Goal: Task Accomplishment & Management: Complete application form

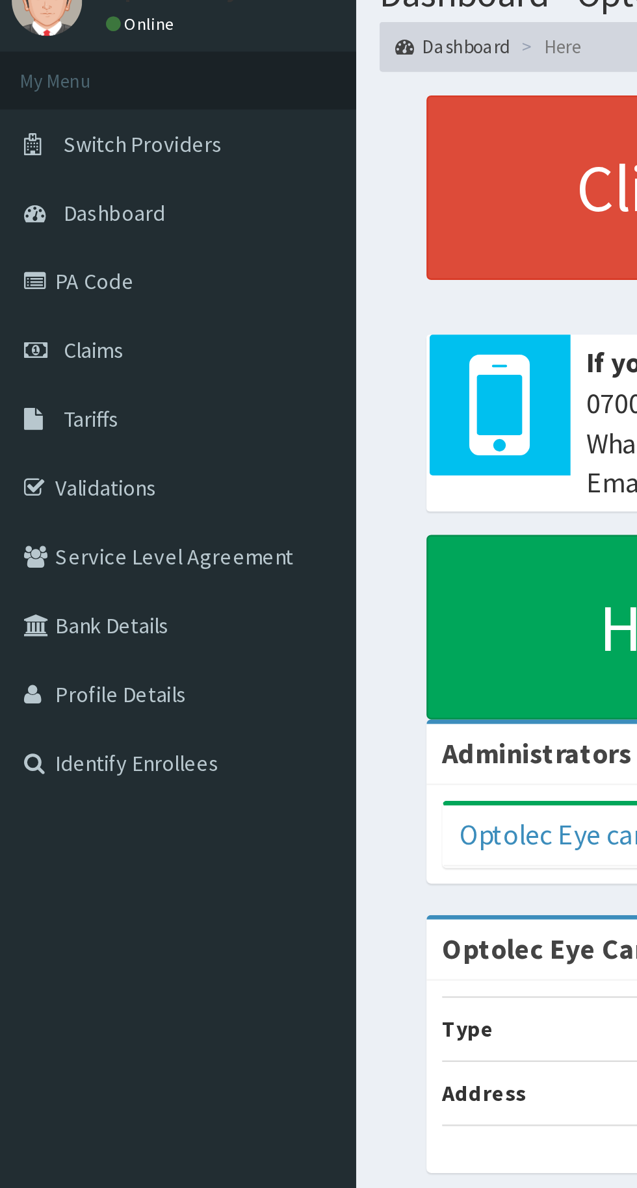
click at [46, 173] on link "PA Code" at bounding box center [74, 170] width 149 height 29
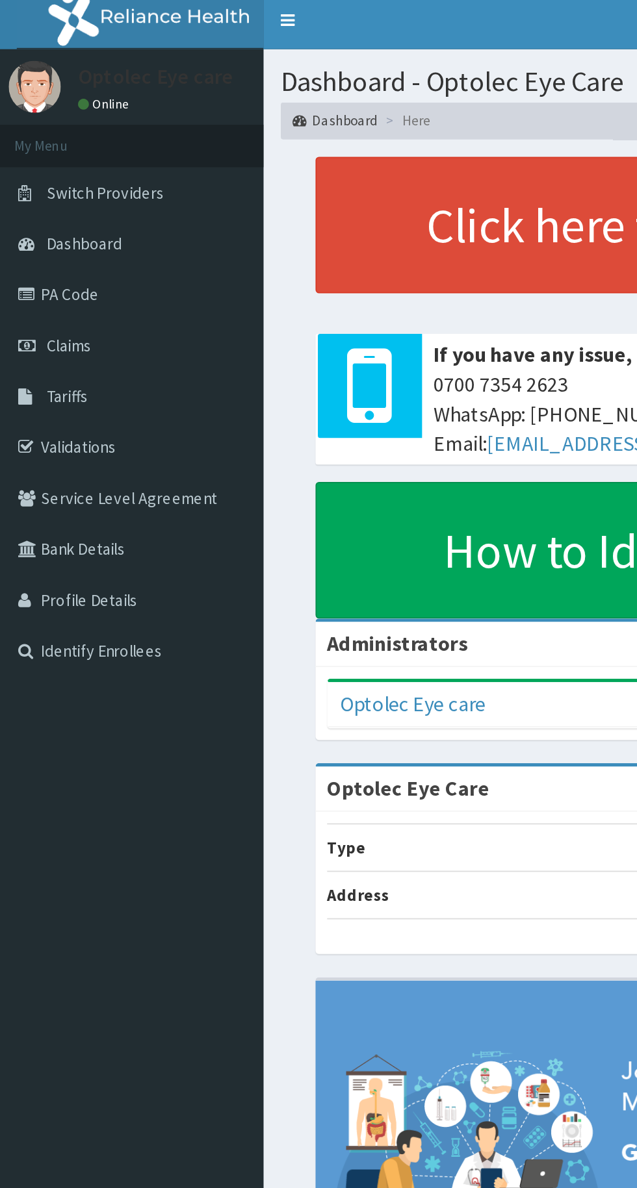
click at [42, 207] on link "Claims" at bounding box center [74, 198] width 149 height 29
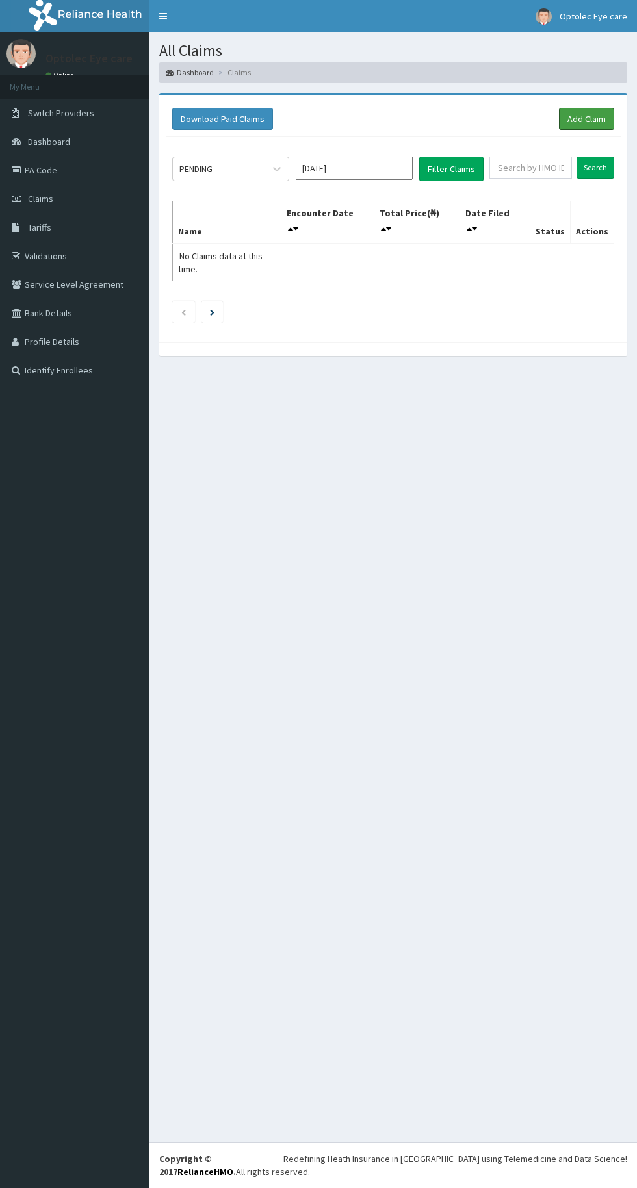
click at [600, 116] on link "Add Claim" at bounding box center [586, 119] width 55 height 22
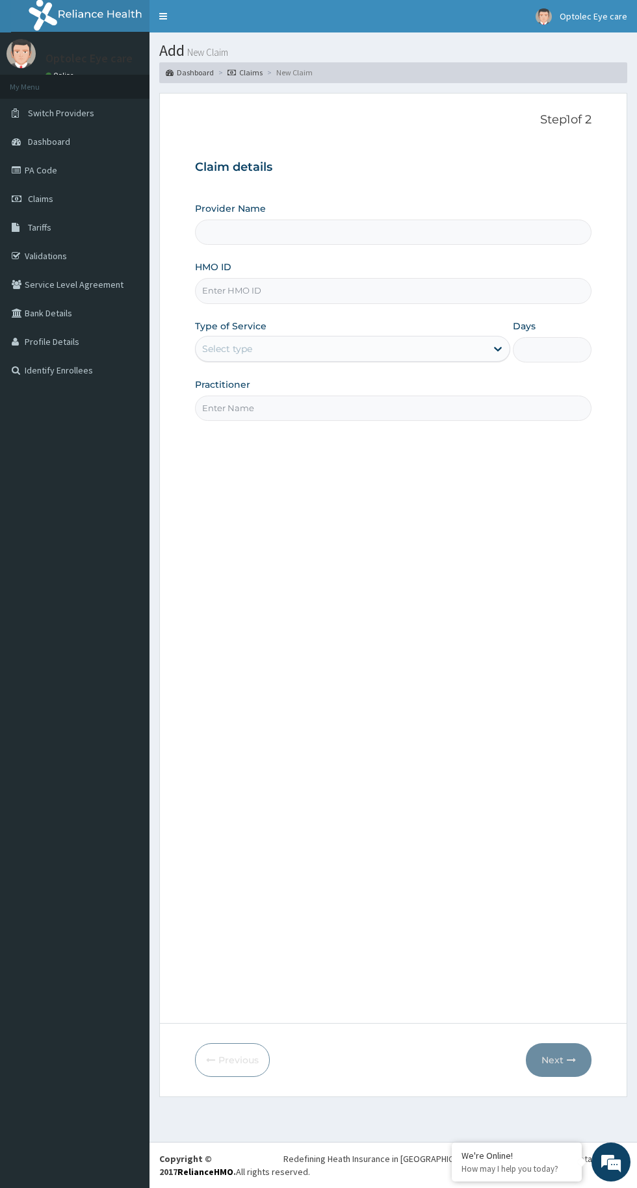
type input "Optolec Eye Care"
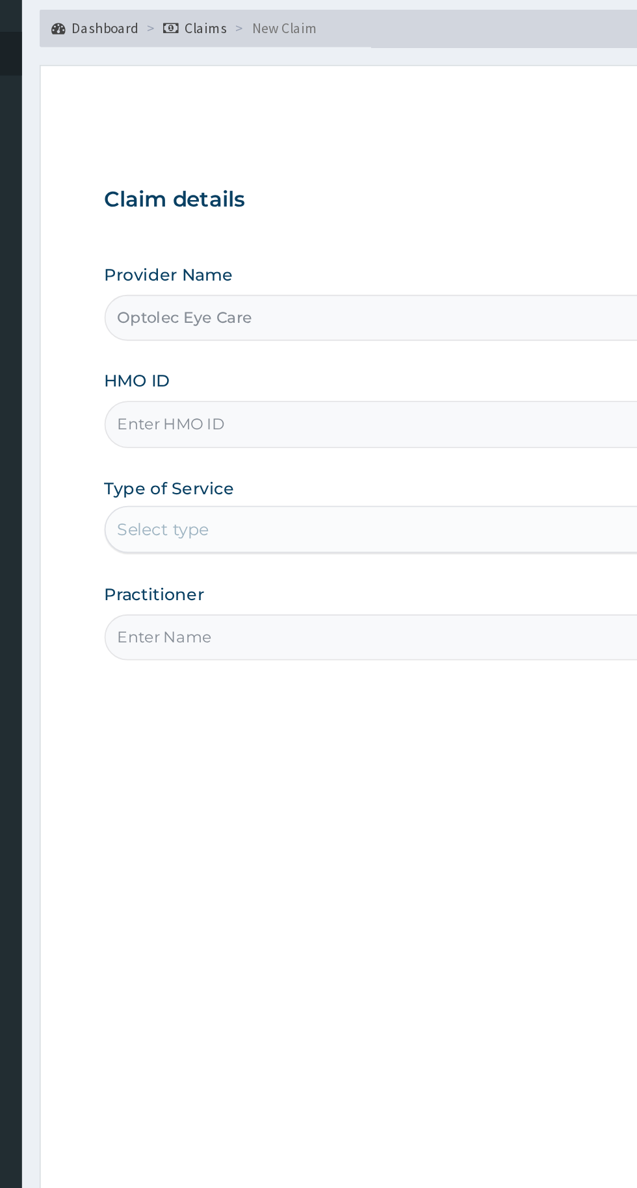
click at [296, 222] on input "Optolec Eye Care" at bounding box center [393, 232] width 396 height 25
click at [291, 288] on input "HMO ID" at bounding box center [393, 290] width 396 height 25
click at [329, 290] on input "HMO ID" at bounding box center [393, 290] width 396 height 25
click at [238, 293] on input "RET/13678/A" at bounding box center [393, 290] width 396 height 25
click at [236, 296] on input "RET/13678/A" at bounding box center [393, 290] width 396 height 25
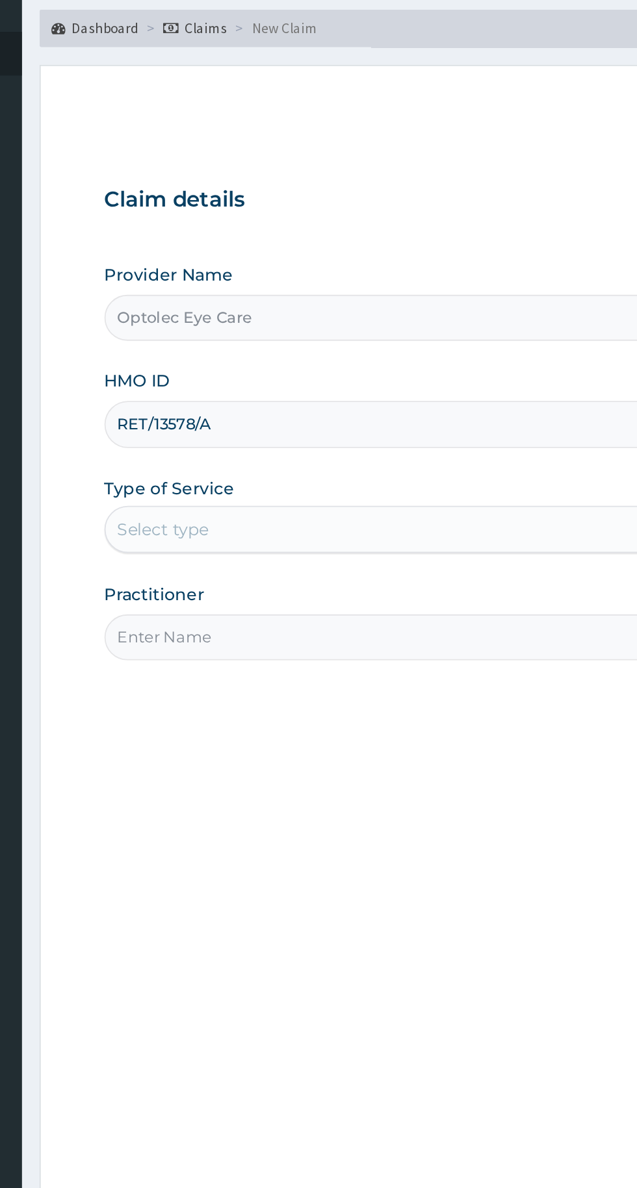
type input "RET/13578/A"
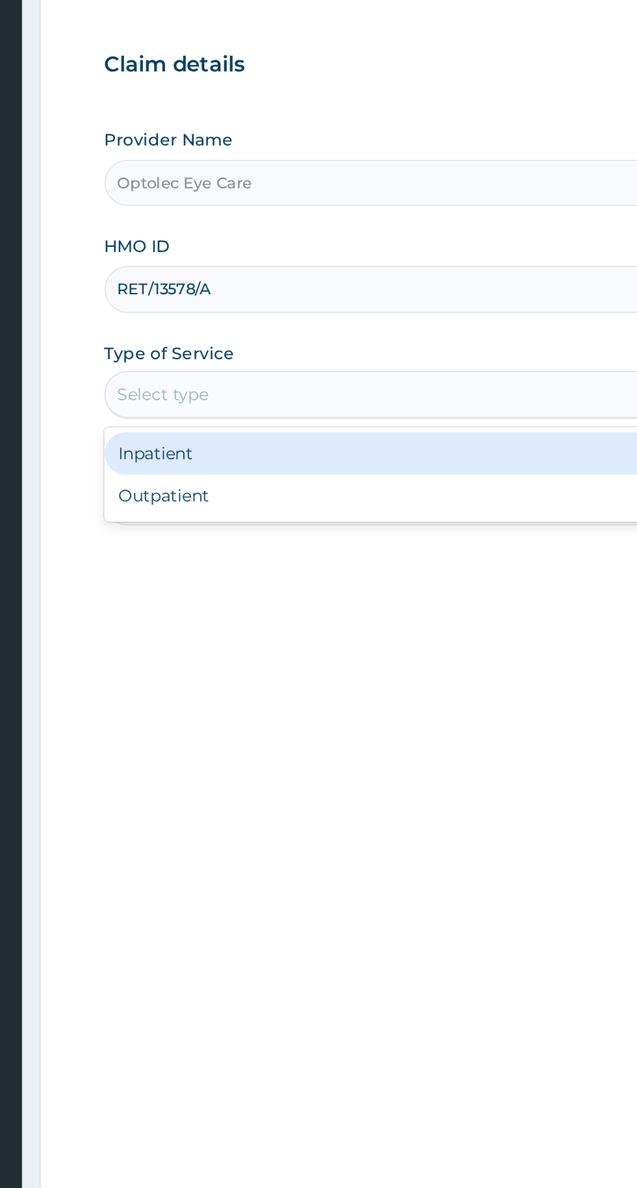
click at [249, 404] on div "Outpatient" at bounding box center [352, 404] width 315 height 23
type input "1"
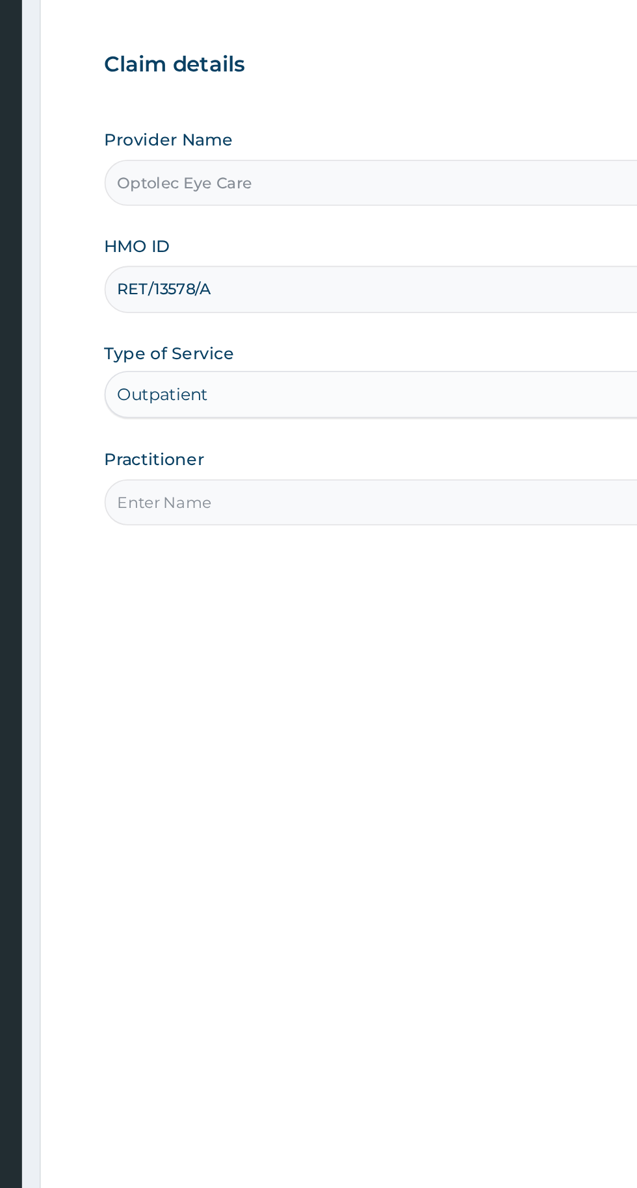
click at [374, 406] on input "Practitioner" at bounding box center [393, 408] width 396 height 25
type input "Dr. Benedict"
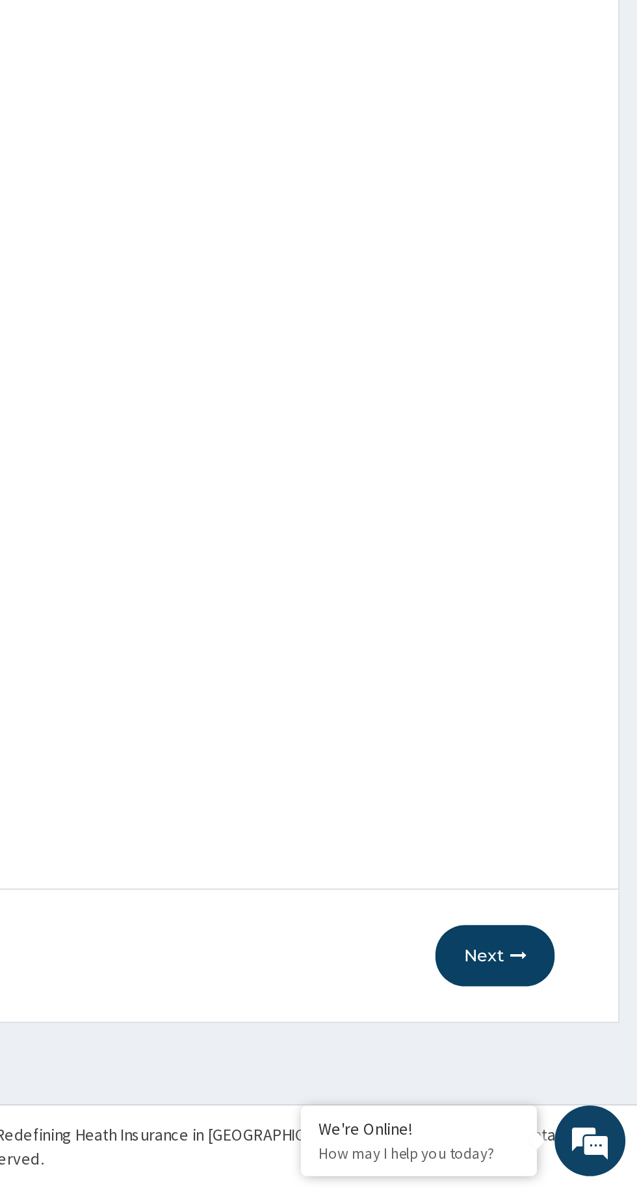
click at [559, 1058] on button "Next" at bounding box center [559, 1060] width 66 height 34
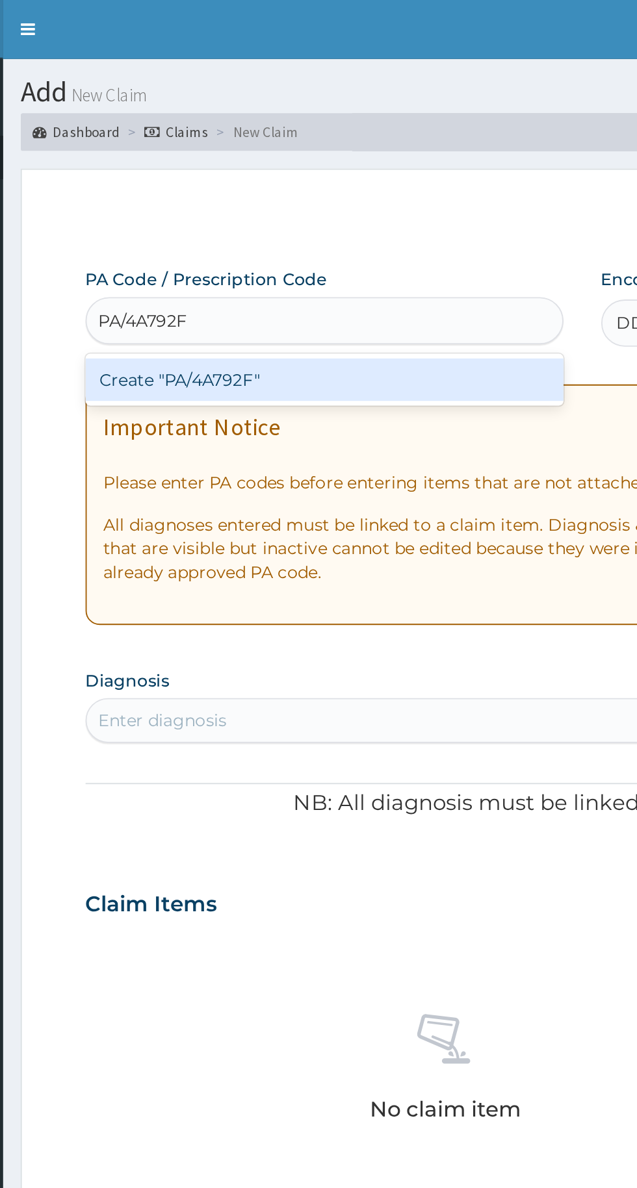
click at [316, 203] on div "Create "PA/4A792F"" at bounding box center [326, 208] width 263 height 23
type input "PA/4A792F"
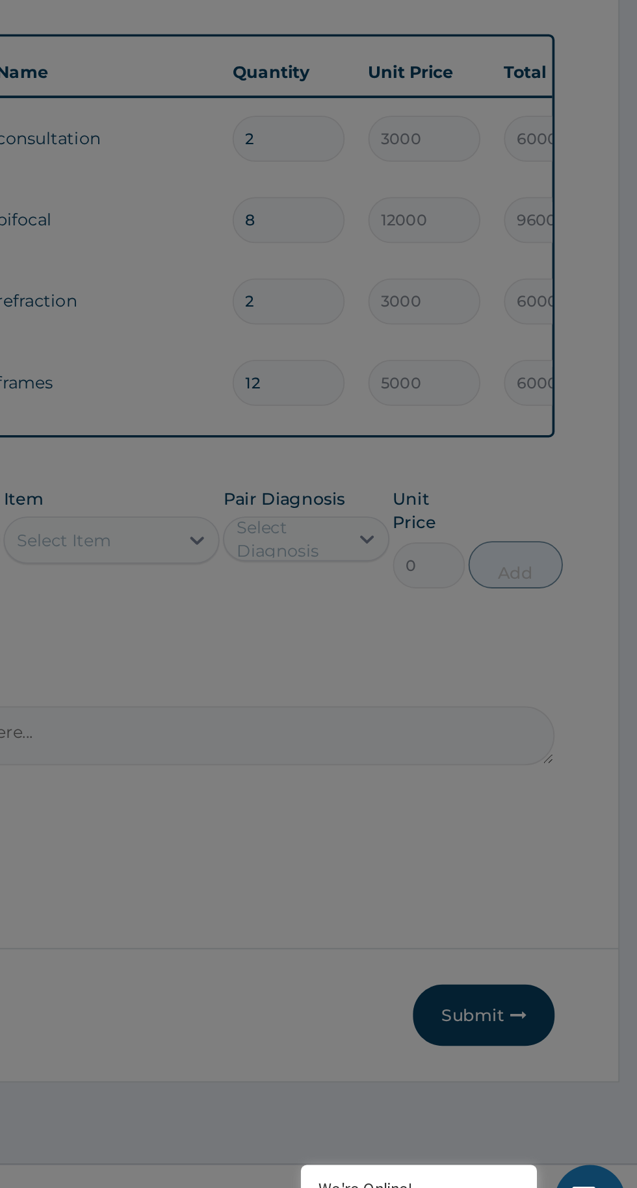
click at [505, 861] on div "🔴 Important Diagnosis items like this cannot be edited, but new diagnosis can b…" at bounding box center [318, 594] width 637 height 1188
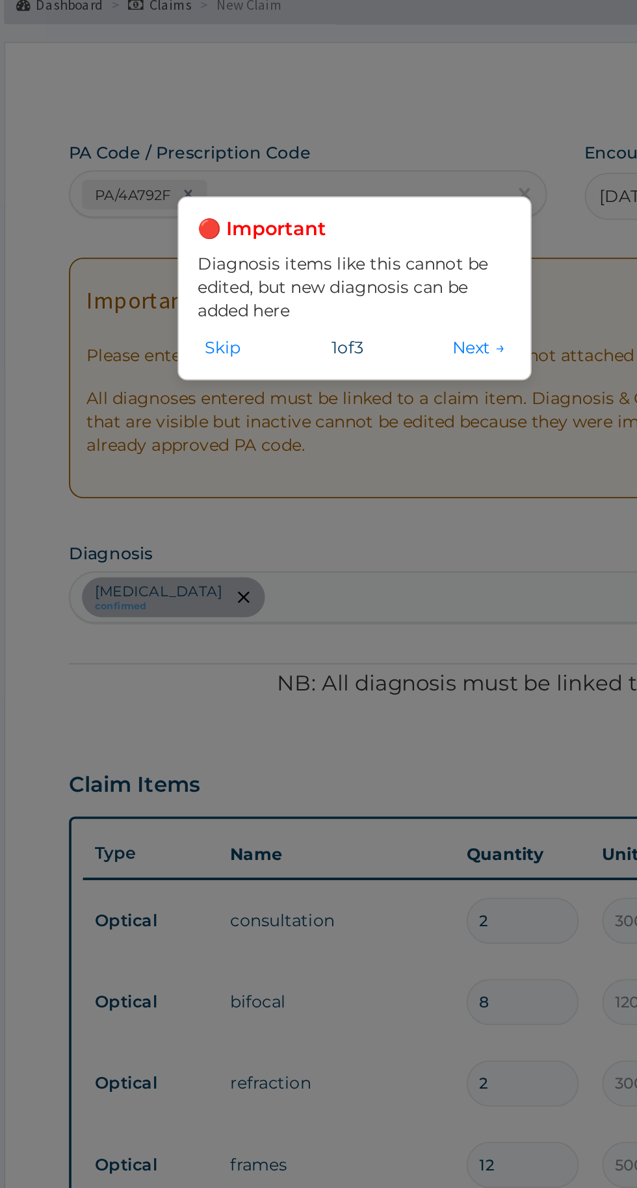
click at [422, 261] on button "Next →" at bounding box center [420, 261] width 36 height 14
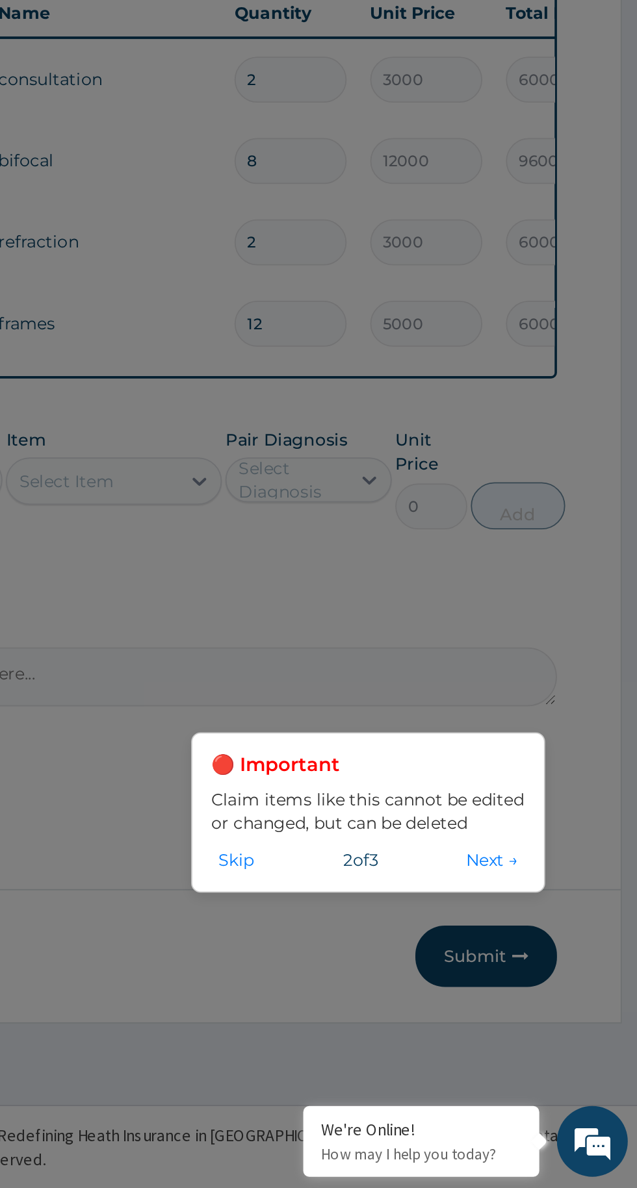
click at [419, 1010] on button "Skip" at bounding box center [414, 1007] width 27 height 14
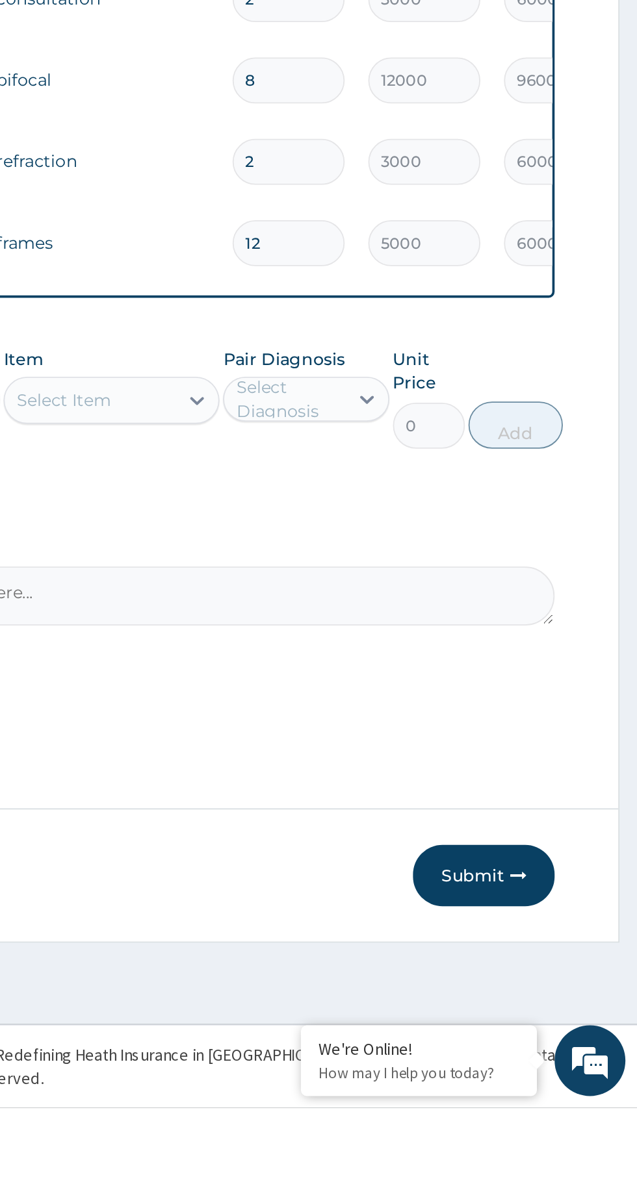
click at [549, 1077] on button "Submit" at bounding box center [552, 1060] width 78 height 34
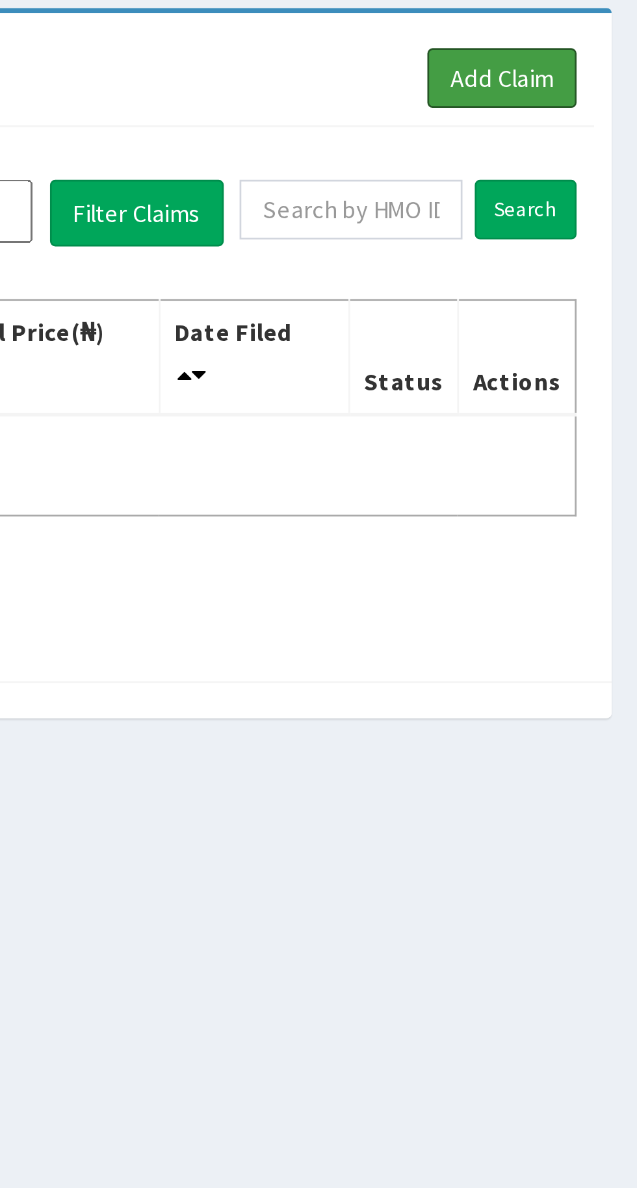
click at [591, 118] on link "Add Claim" at bounding box center [586, 119] width 55 height 22
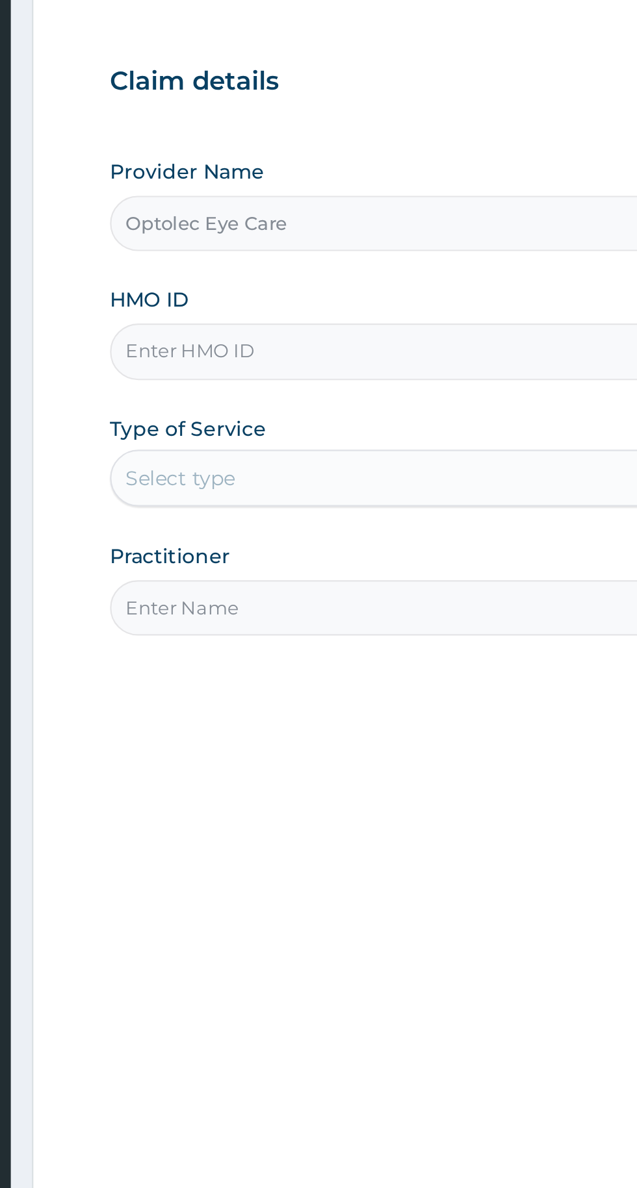
click at [324, 287] on input "HMO ID" at bounding box center [393, 290] width 396 height 25
type input "TSN/10065/B"
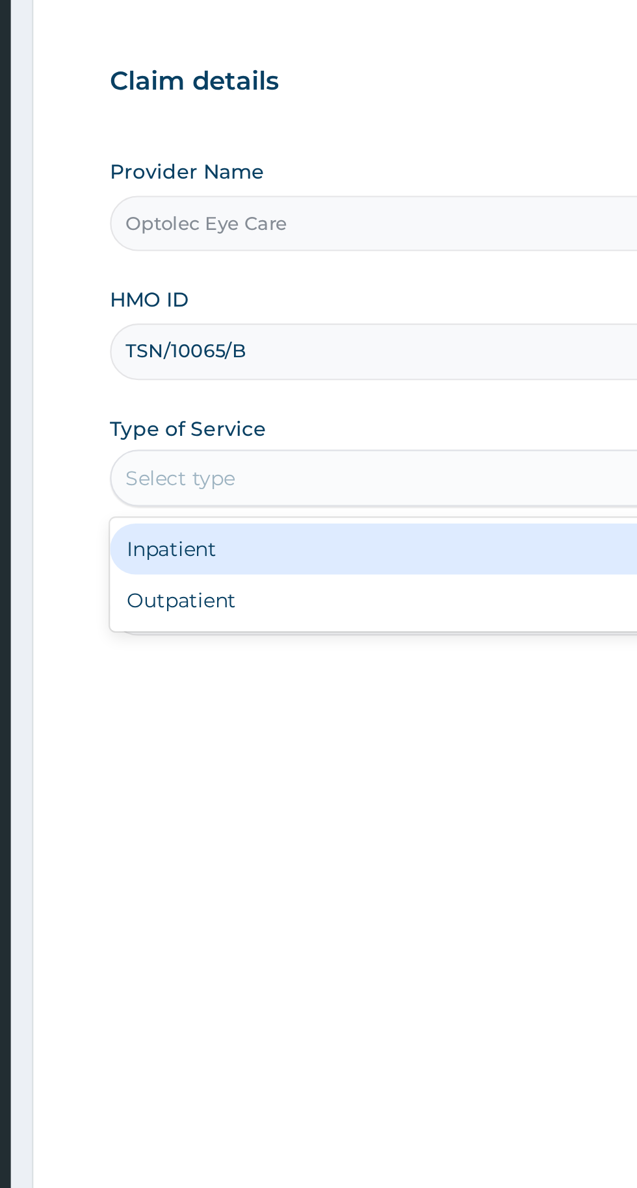
click at [251, 403] on div "Outpatient" at bounding box center [352, 404] width 315 height 23
type input "1"
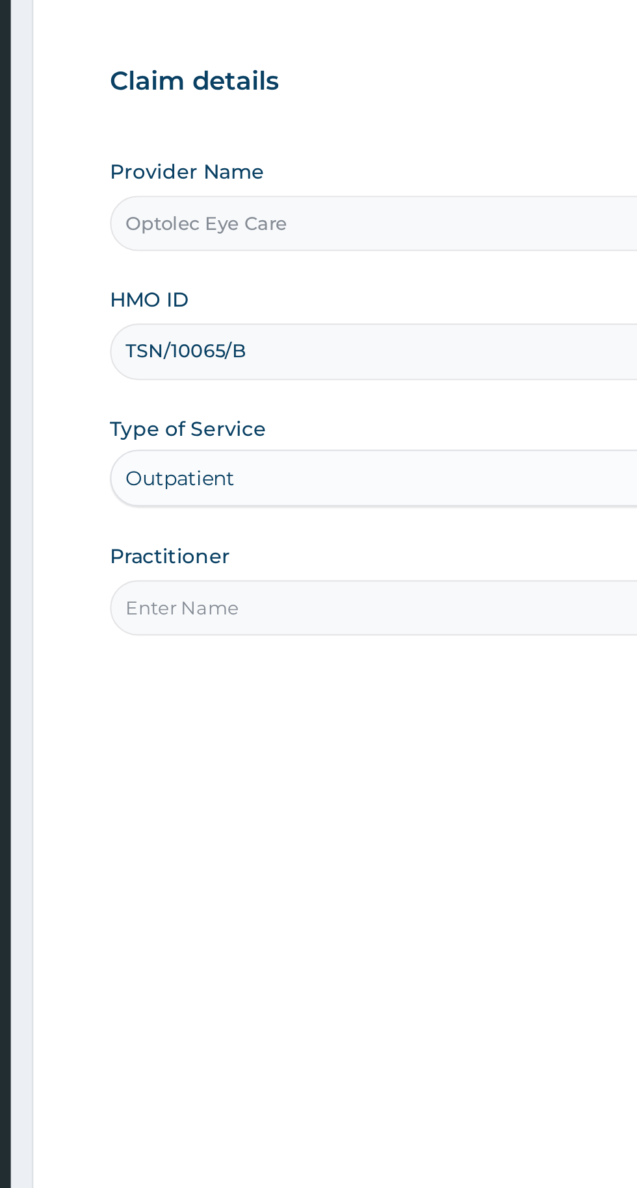
click at [340, 403] on input "Practitioner" at bounding box center [393, 408] width 396 height 25
type input "Dr Okere"
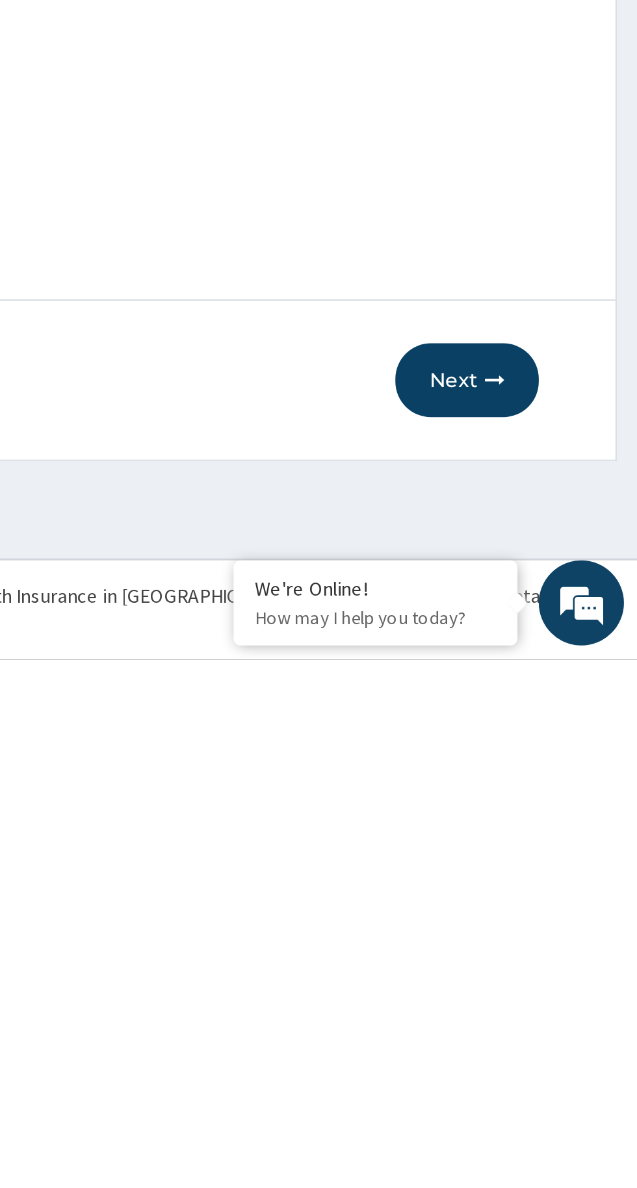
click at [557, 1059] on button "Next" at bounding box center [559, 1060] width 66 height 34
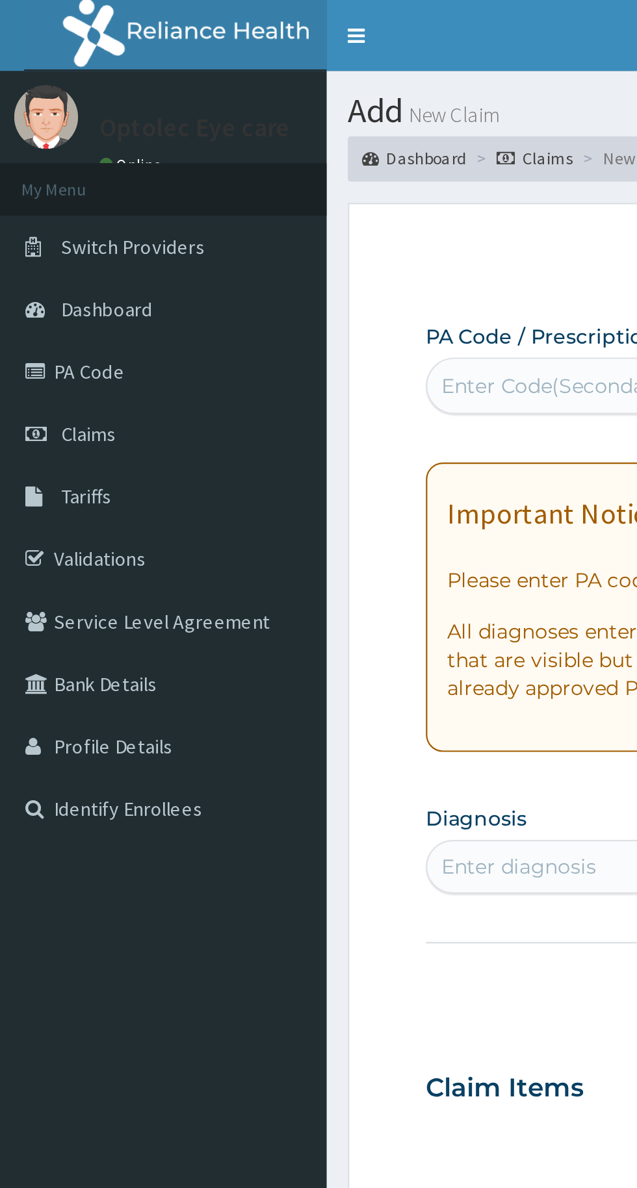
click at [48, 197] on span "Claims" at bounding box center [40, 199] width 25 height 12
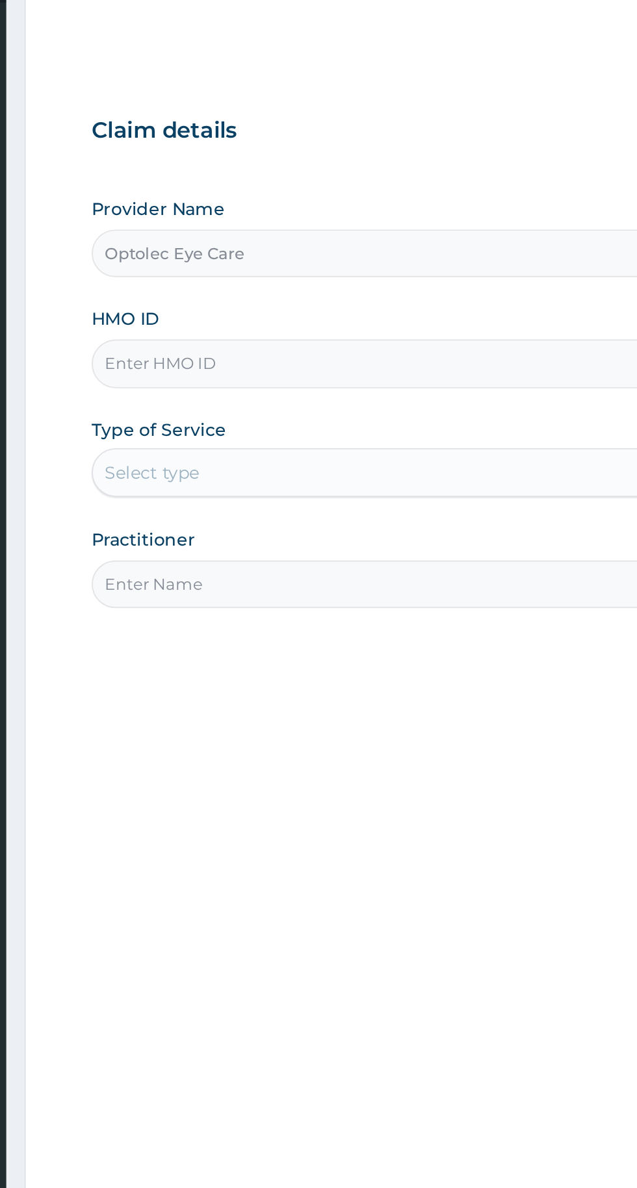
click at [370, 285] on input "HMO ID" at bounding box center [393, 290] width 396 height 25
type input "GMB/10085/A"
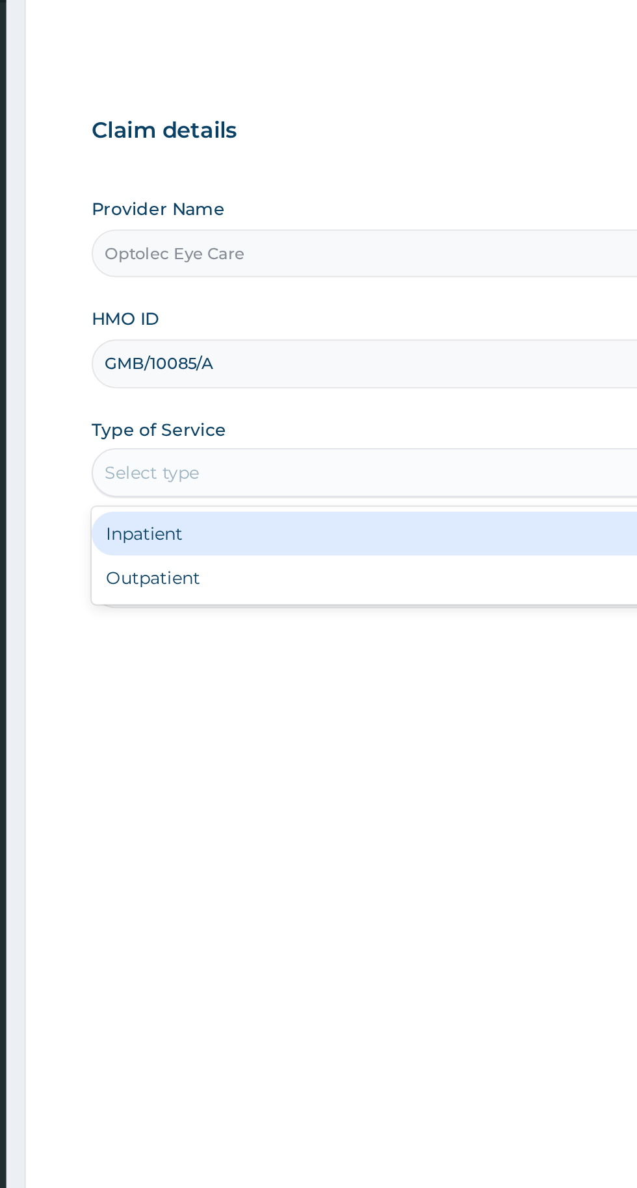
click at [314, 405] on div "Outpatient" at bounding box center [352, 404] width 315 height 23
type input "1"
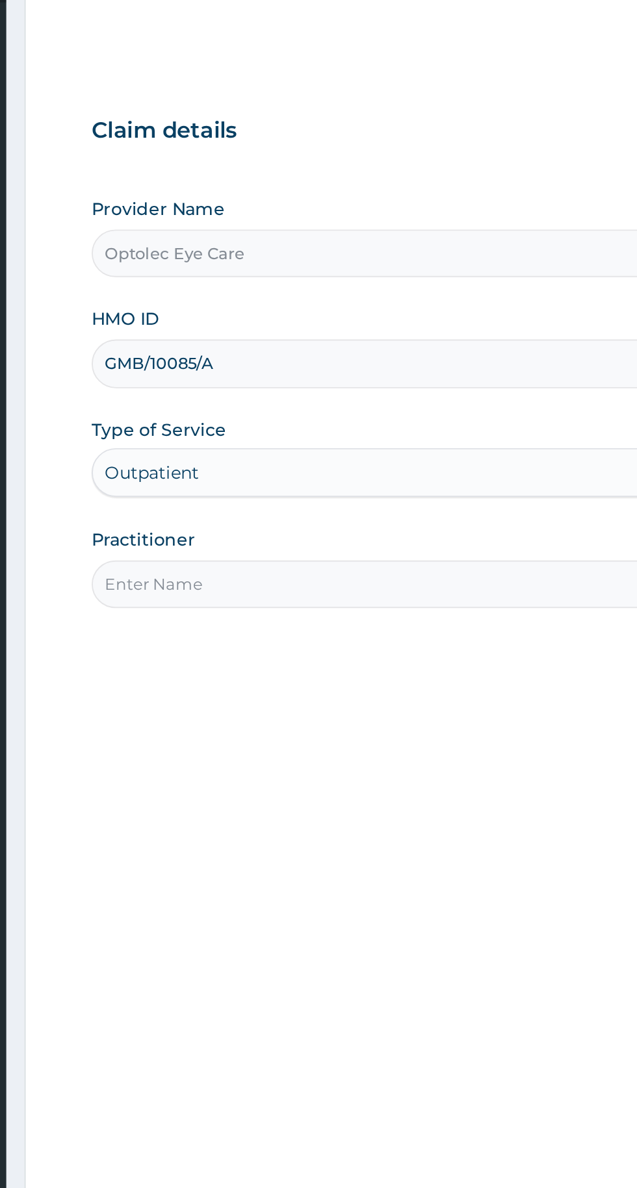
click at [382, 406] on input "Practitioner" at bounding box center [393, 408] width 396 height 25
type input "Dr Okere"
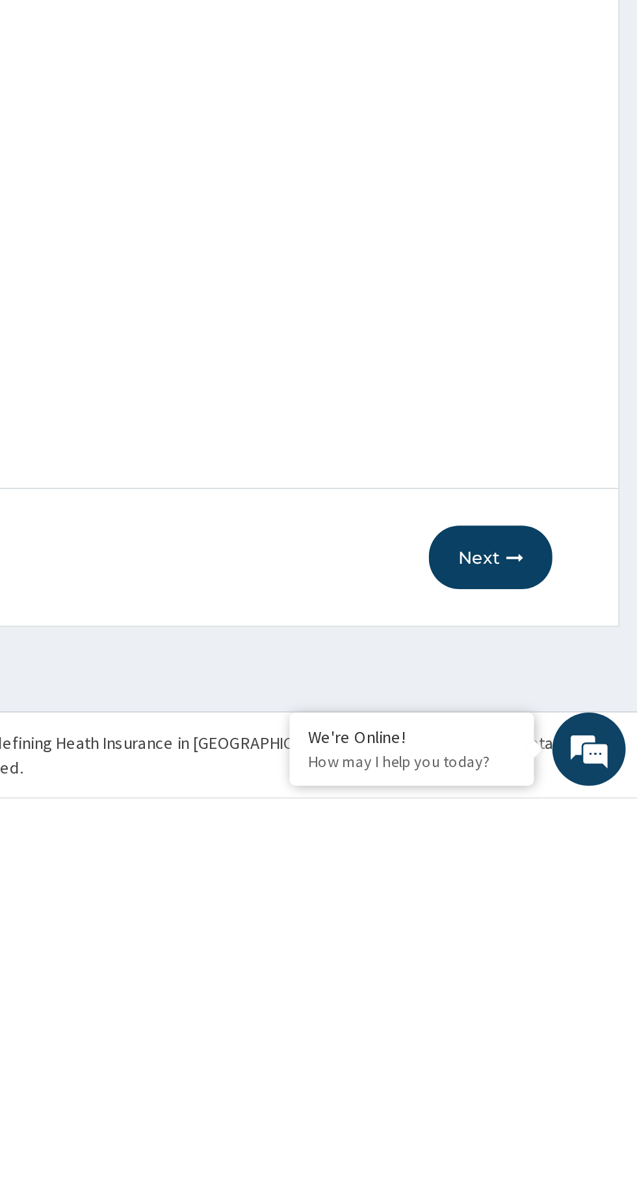
click at [556, 1058] on button "Next" at bounding box center [559, 1060] width 66 height 34
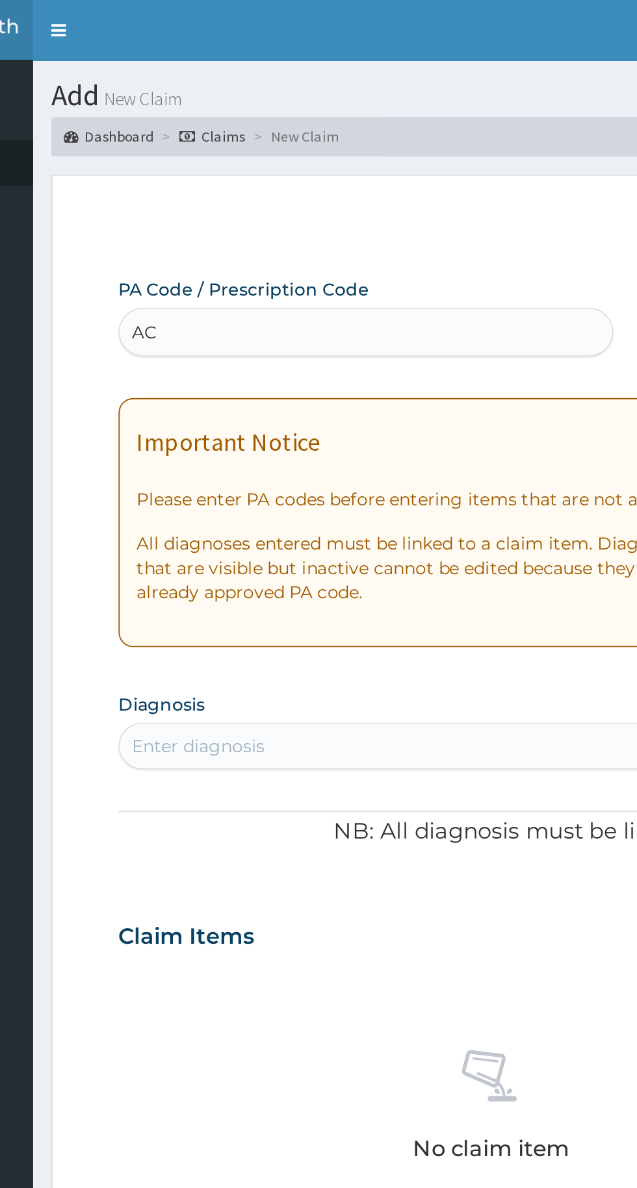
type input "A"
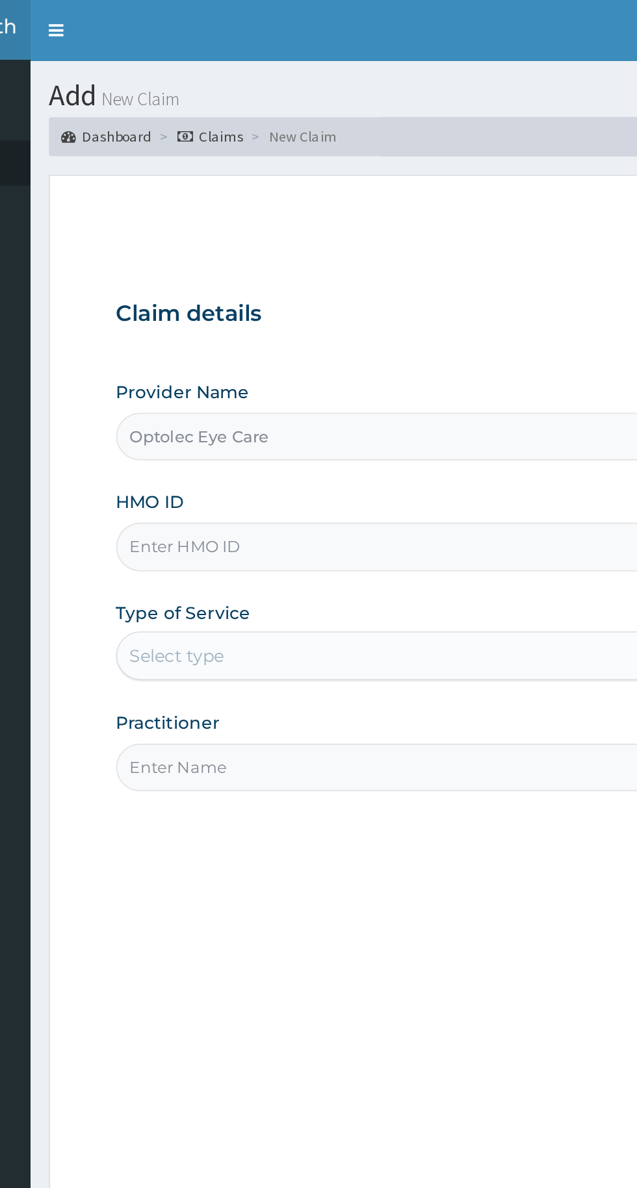
click at [329, 289] on input "HMO ID" at bounding box center [393, 290] width 396 height 25
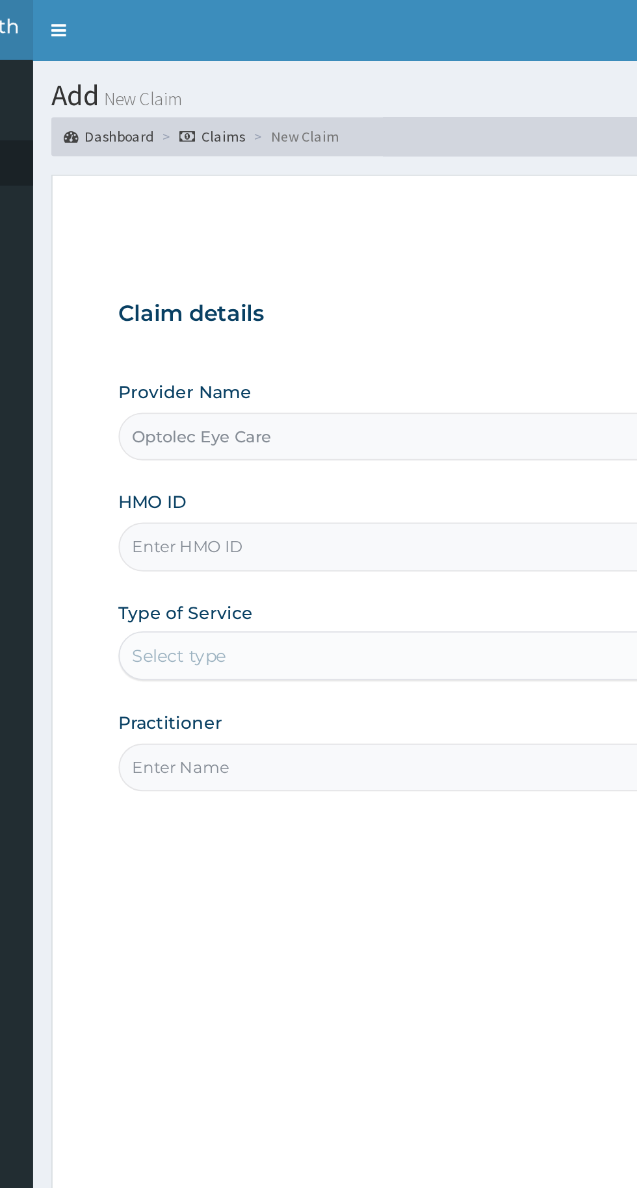
type input "GMB/10080/A"
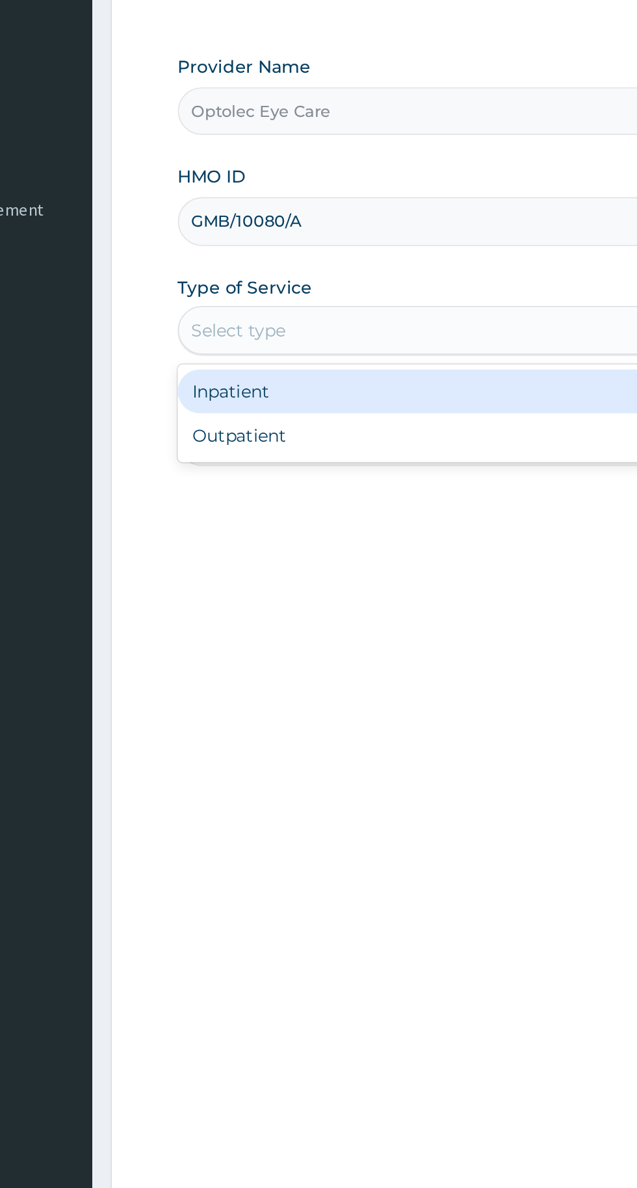
click at [291, 400] on div "Outpatient" at bounding box center [352, 404] width 315 height 23
type input "1"
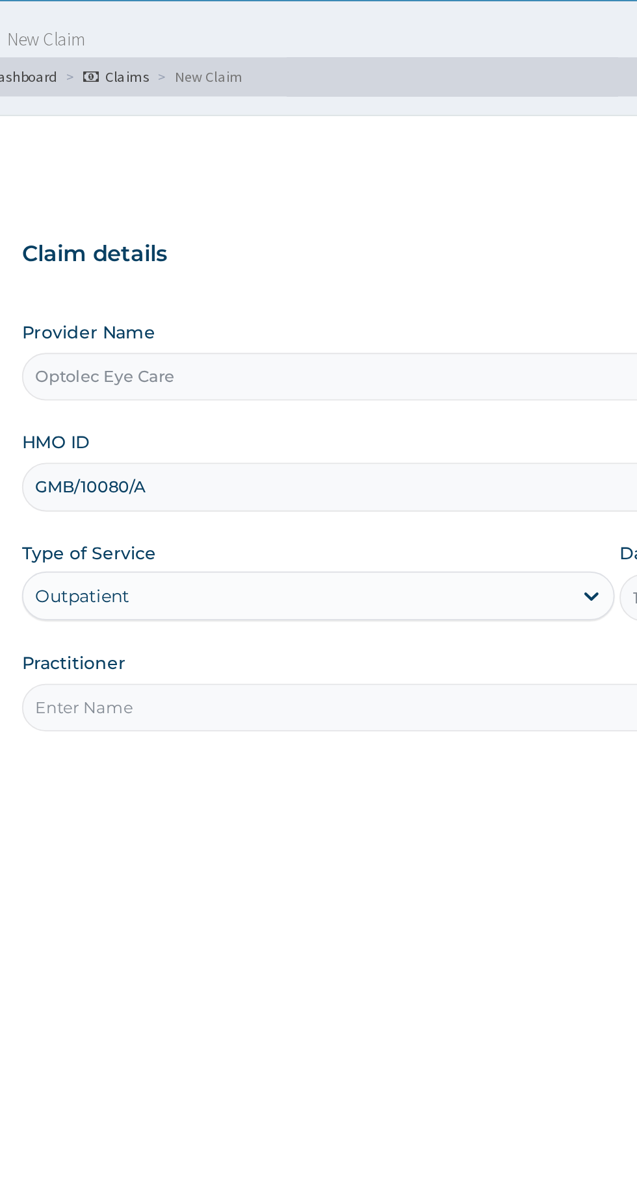
click at [400, 405] on input "Practitioner" at bounding box center [393, 408] width 396 height 25
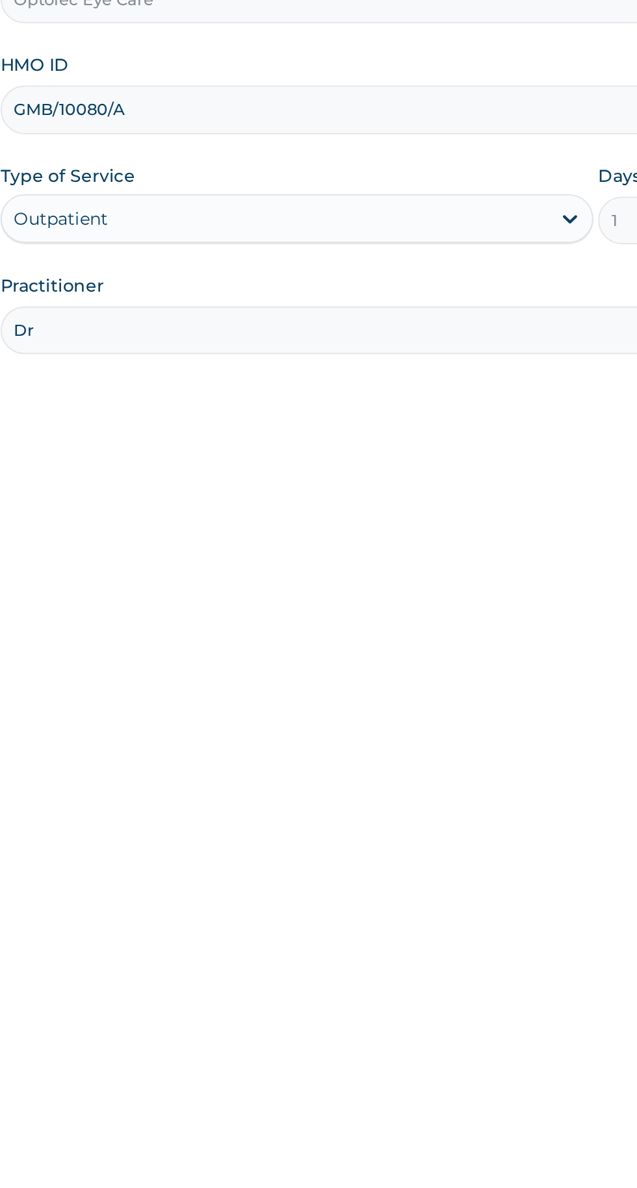
type input "Dr Okere"
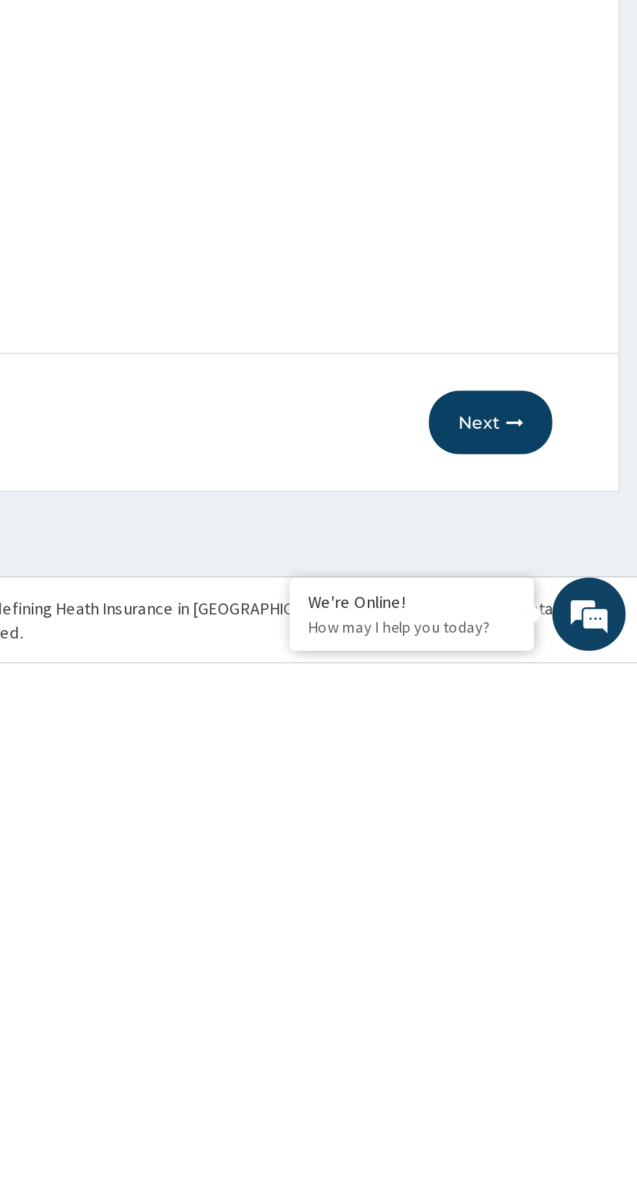
click at [560, 1059] on button "Next" at bounding box center [559, 1060] width 66 height 34
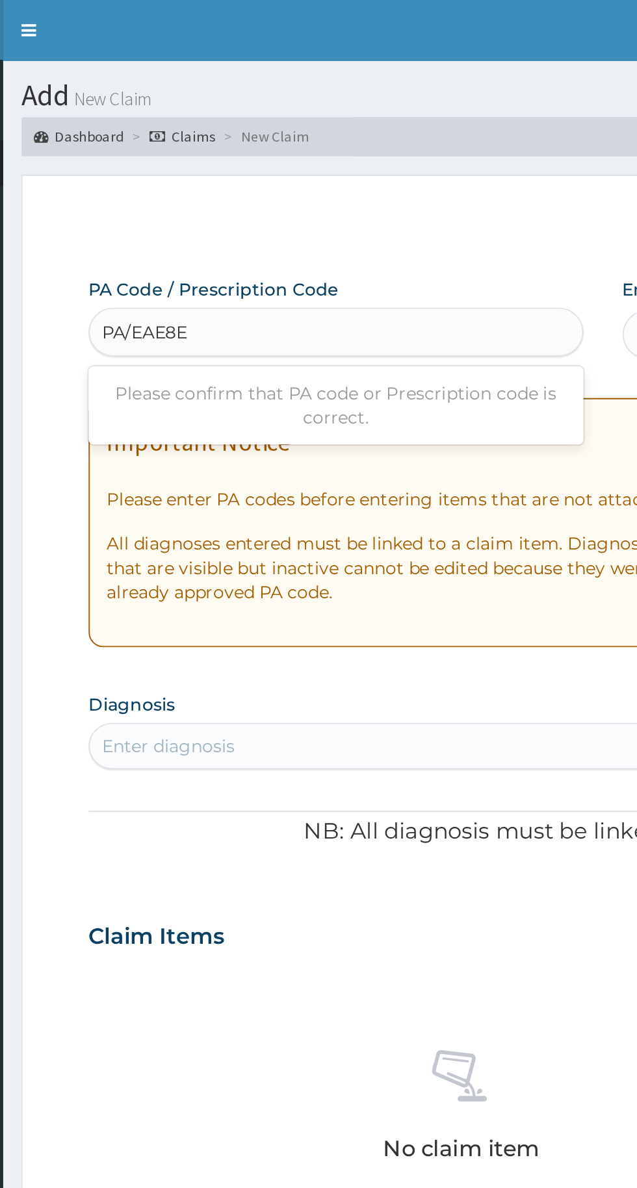
type input "PA/EAE8E"
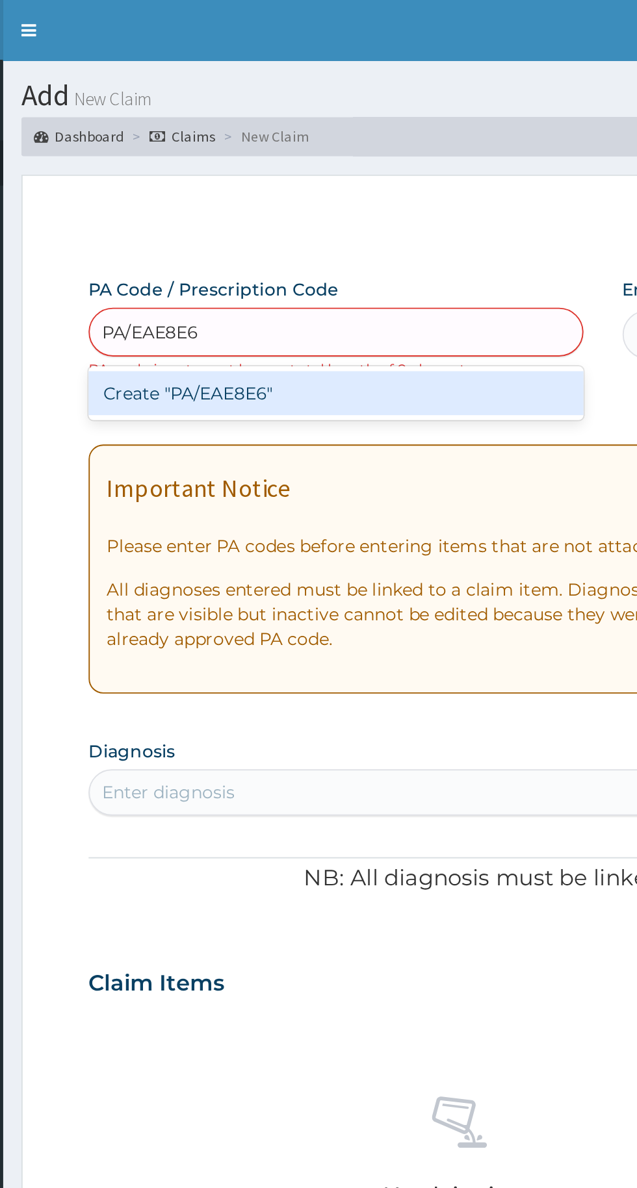
click at [365, 213] on div "Create "PA/EAE8E6"" at bounding box center [326, 208] width 263 height 23
type input "PA/EAE8E6"
click at [361, 211] on div "Create "PA/EAE8E6"" at bounding box center [326, 208] width 263 height 23
type input "PA/EAE8E6"
click at [379, 212] on div "Create "PA/EAE8E6"" at bounding box center [326, 208] width 263 height 23
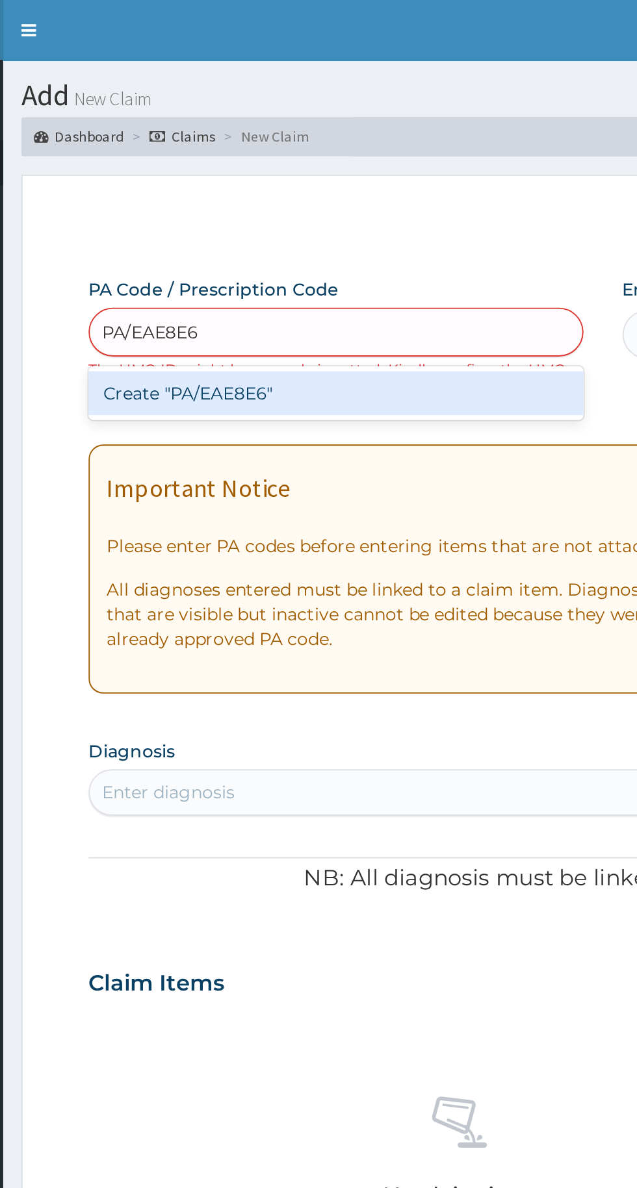
type input "PA/EAE8E6"
